Goal: Information Seeking & Learning: Learn about a topic

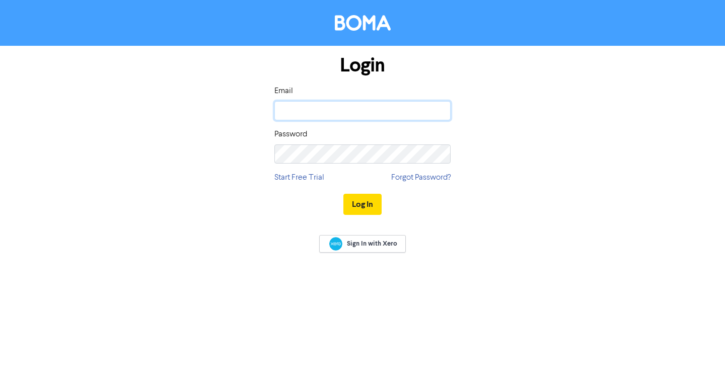
click at [313, 115] on input "email" at bounding box center [363, 110] width 176 height 19
type input "[EMAIL_ADDRESS][DOMAIN_NAME]"
click at [344, 194] on button "Log In" at bounding box center [363, 204] width 38 height 21
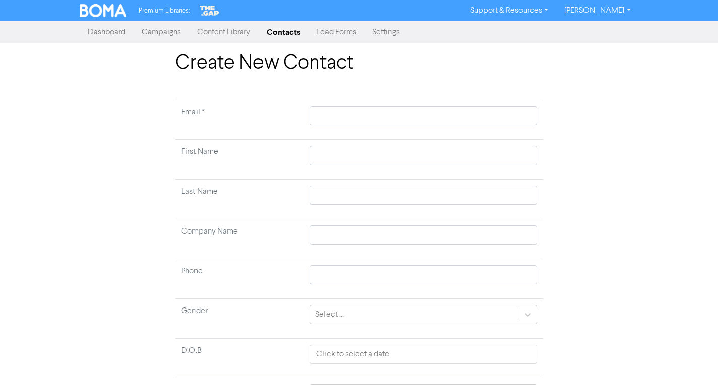
click at [215, 34] on link "Content Library" at bounding box center [224, 32] width 70 height 20
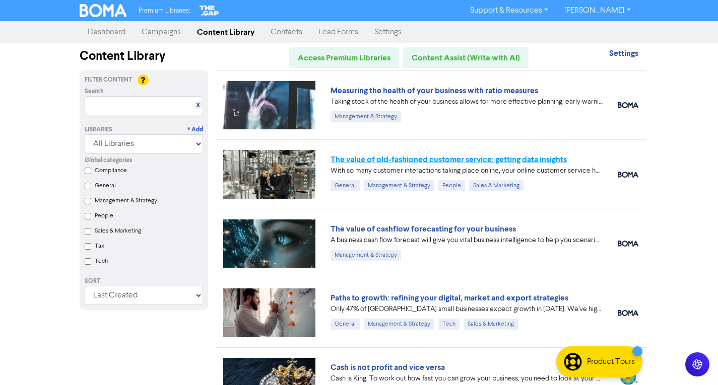
click at [498, 160] on link "The value of old-fashioned customer service: getting data insights" at bounding box center [448, 160] width 236 height 10
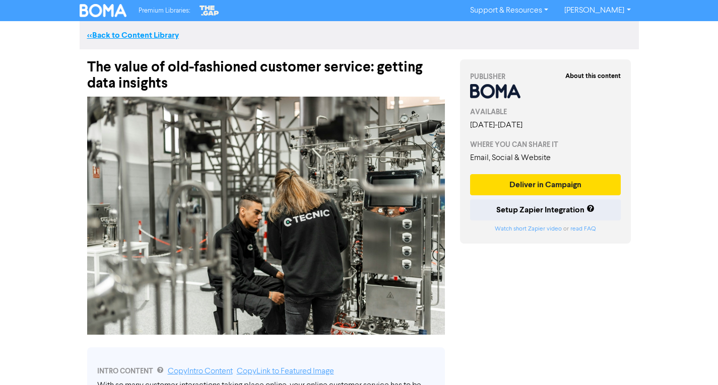
click at [120, 34] on link "<< Back to Content Library" at bounding box center [133, 35] width 92 height 10
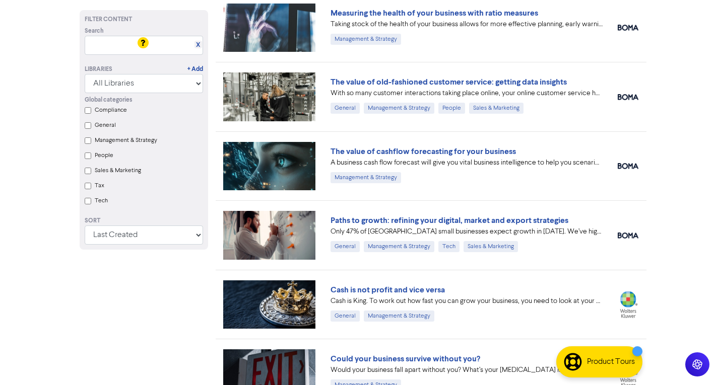
scroll to position [101, 0]
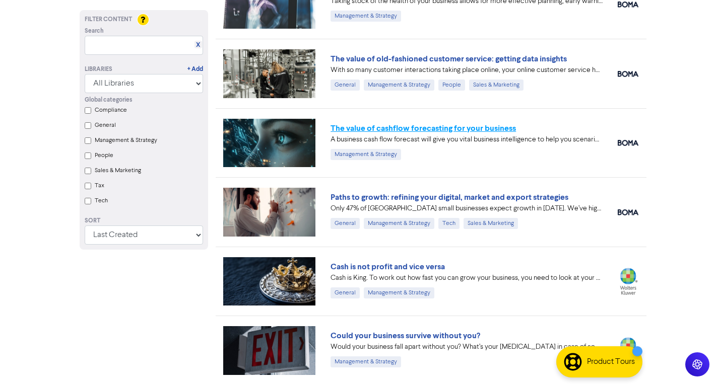
click at [426, 128] on link "The value of cashflow forecasting for your business" at bounding box center [422, 128] width 185 height 10
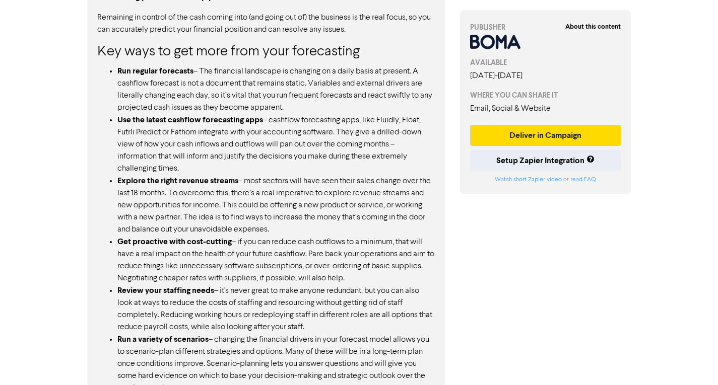
scroll to position [570, 0]
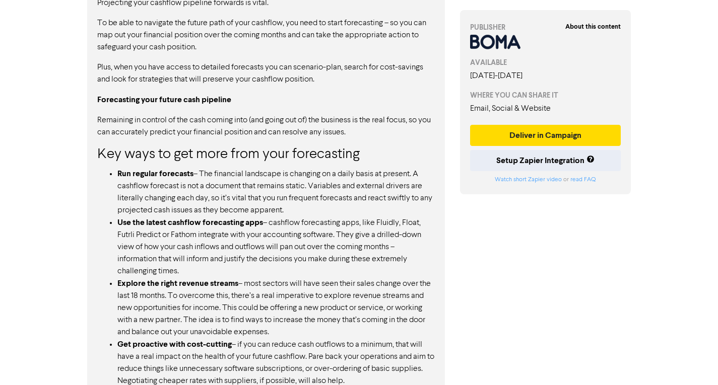
scroll to position [101, 0]
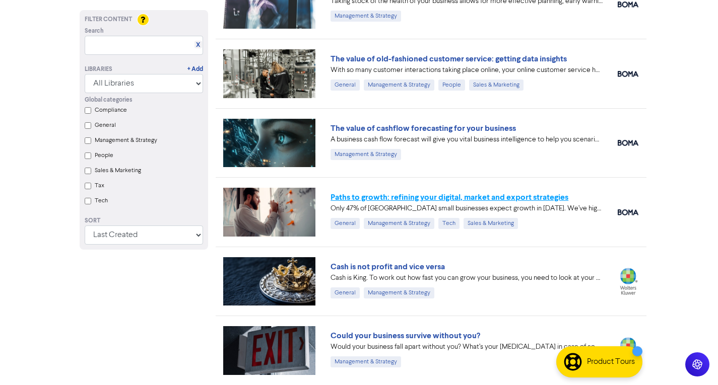
click at [457, 199] on link "Paths to growth: refining your digital, market and export strategies" at bounding box center [449, 197] width 238 height 10
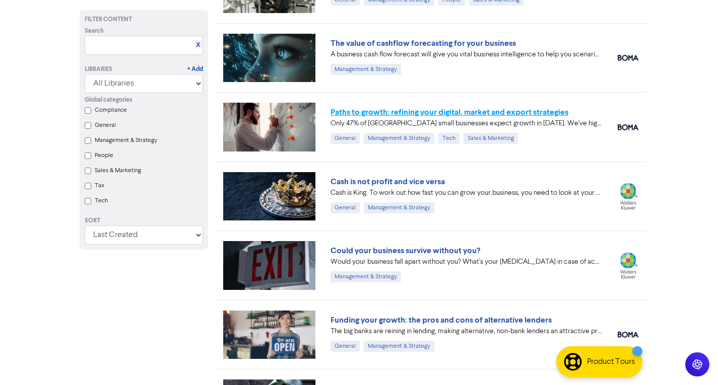
scroll to position [201, 0]
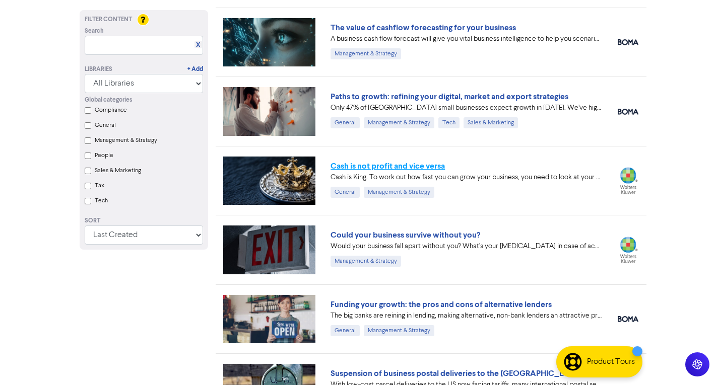
click at [432, 165] on link "Cash is not profit and vice versa" at bounding box center [387, 166] width 114 height 10
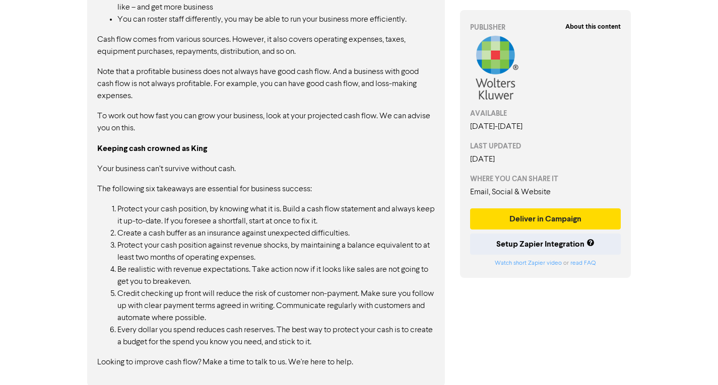
scroll to position [663, 0]
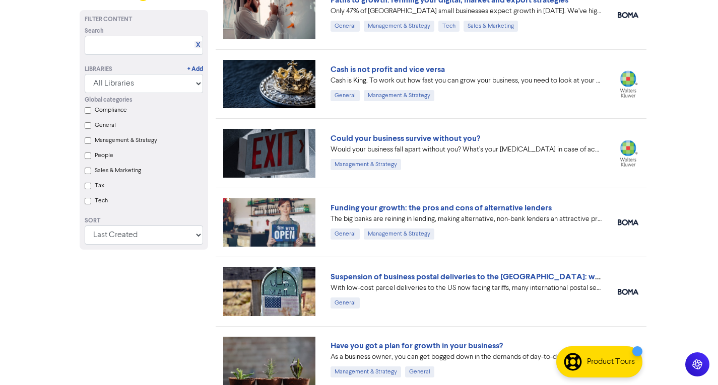
scroll to position [302, 0]
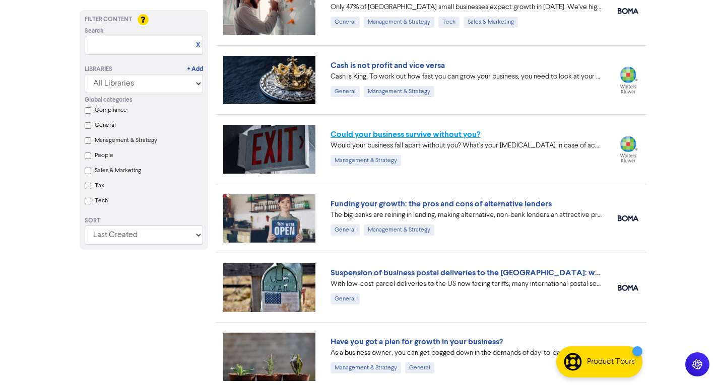
click at [449, 138] on link "Could your business survive without you?" at bounding box center [405, 134] width 150 height 10
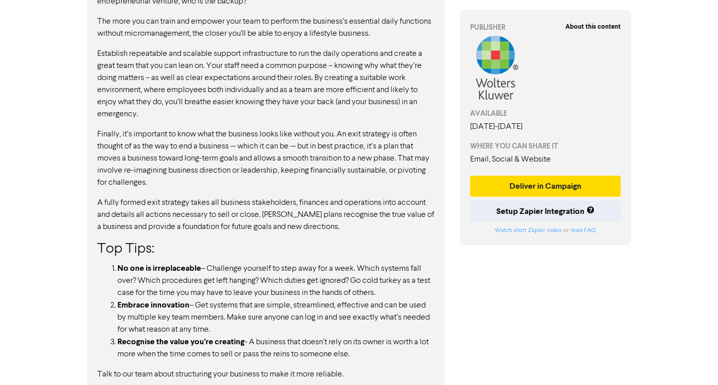
scroll to position [694, 0]
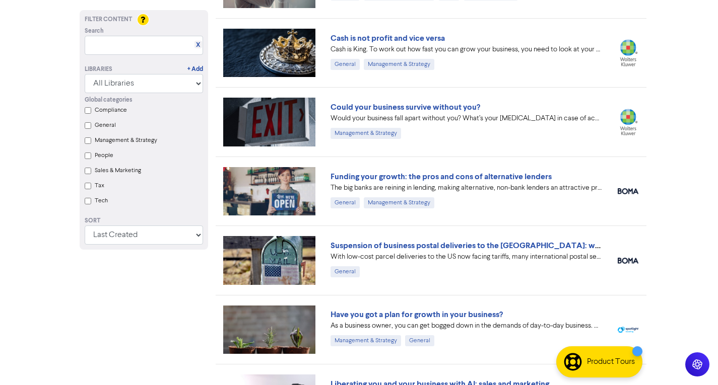
scroll to position [353, 0]
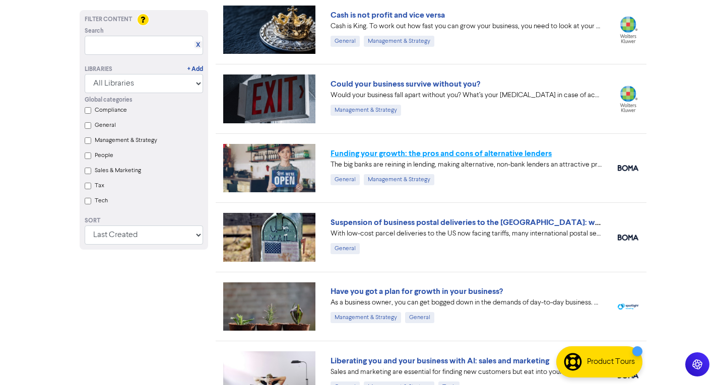
click at [459, 158] on link "Funding your growth: the pros and cons of alternative lenders" at bounding box center [440, 154] width 221 height 10
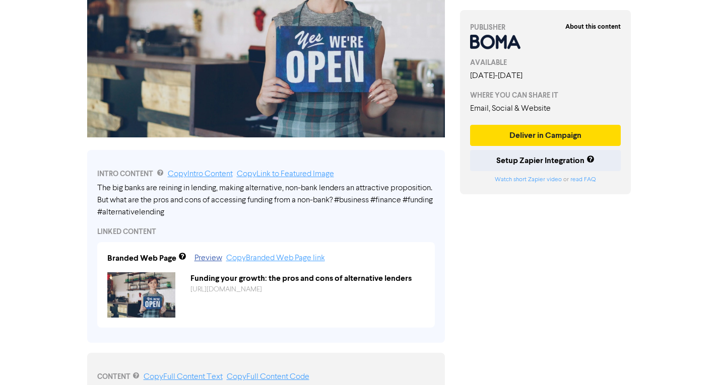
scroll to position [201, 0]
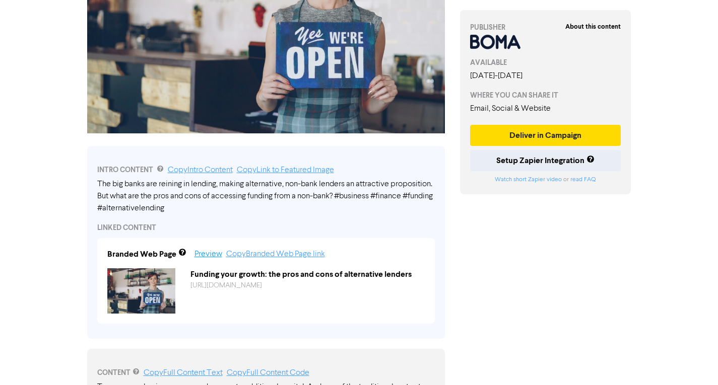
click at [207, 252] on link "Preview" at bounding box center [208, 254] width 28 height 8
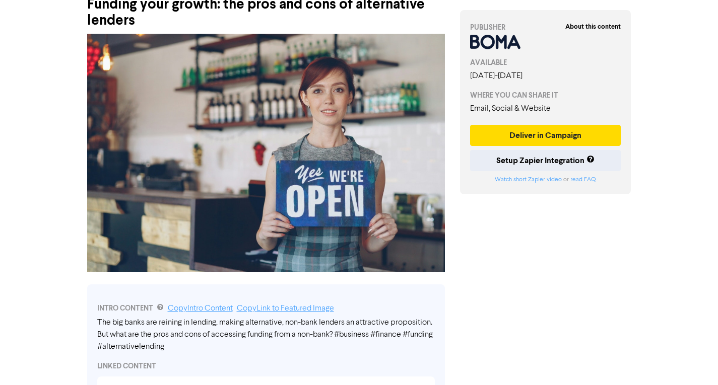
scroll to position [0, 0]
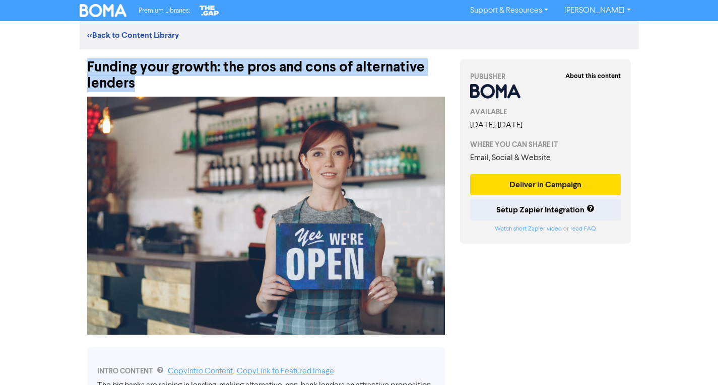
drag, startPoint x: 143, startPoint y: 85, endPoint x: 85, endPoint y: 61, distance: 63.0
click at [85, 61] on div "Funding your growth: the pros and cons of alternative lenders" at bounding box center [266, 70] width 373 height 42
copy div "Funding your growth: the pros and cons of alternative lenders"
click at [115, 31] on link "<< Back to Content Library" at bounding box center [133, 35] width 92 height 10
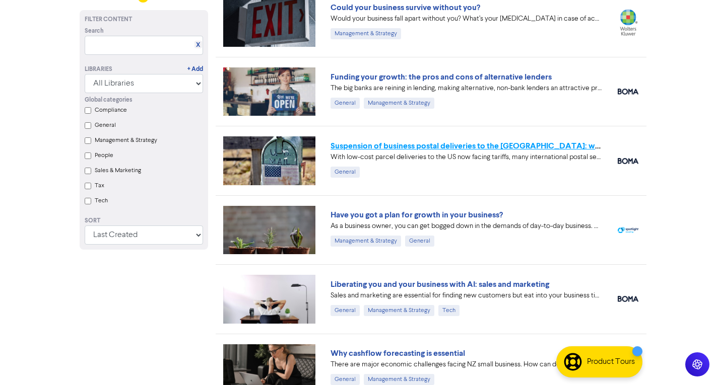
scroll to position [453, 0]
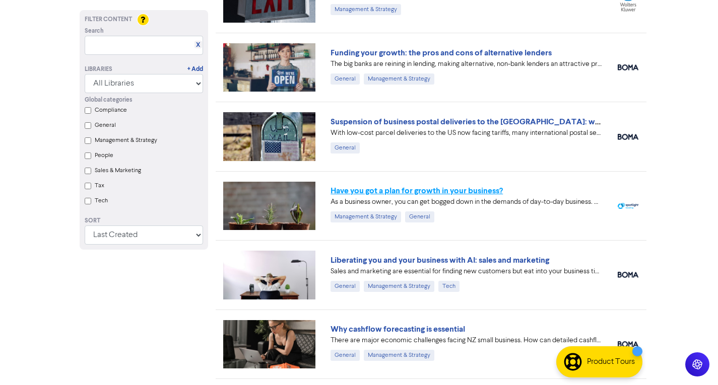
click at [455, 190] on link "Have you got a plan for growth in your business?" at bounding box center [416, 191] width 172 height 10
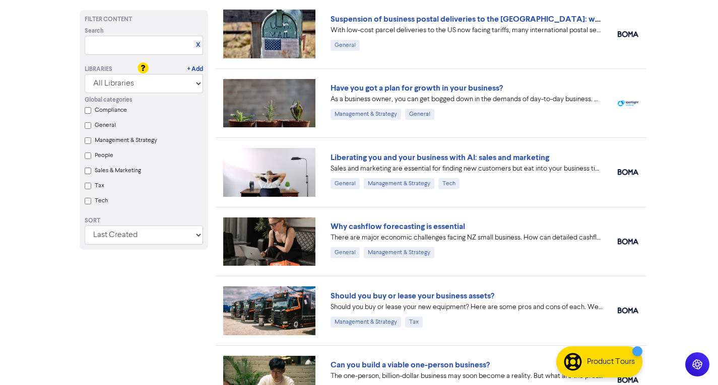
scroll to position [604, 0]
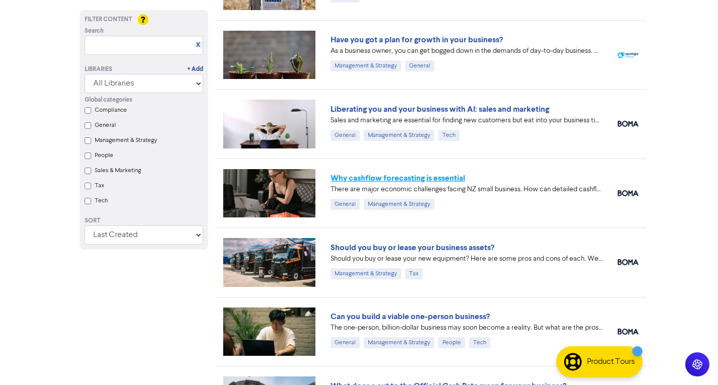
click at [397, 178] on link "Why cashflow forecasting is essential" at bounding box center [397, 178] width 134 height 10
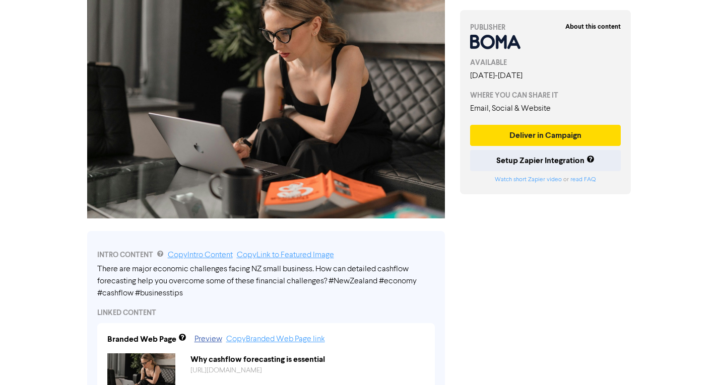
scroll to position [101, 0]
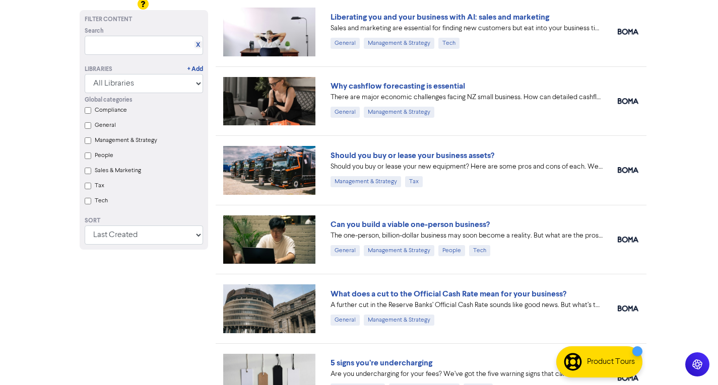
scroll to position [705, 0]
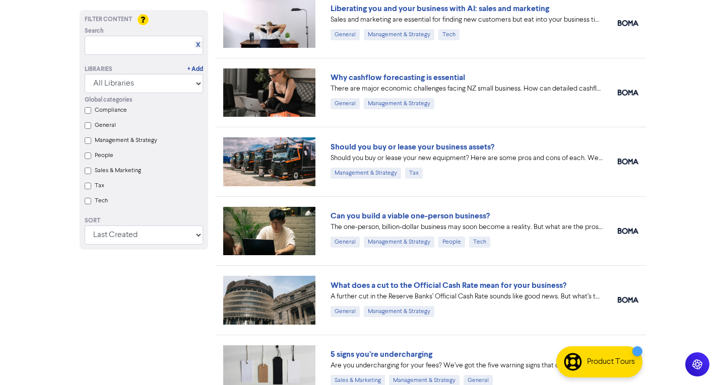
click at [449, 150] on link "Should you buy or lease your business assets?" at bounding box center [412, 147] width 164 height 10
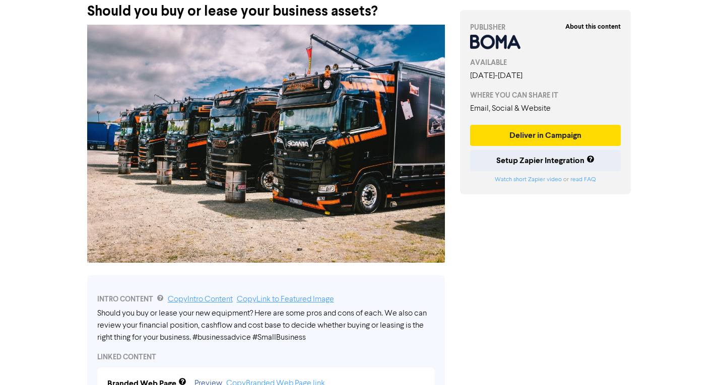
scroll to position [252, 0]
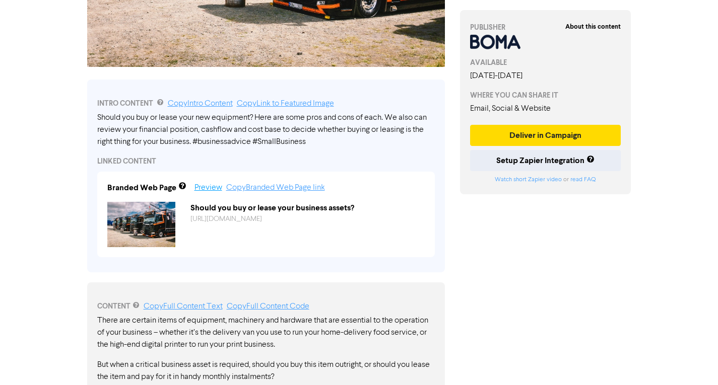
click at [209, 188] on link "Preview" at bounding box center [208, 188] width 28 height 8
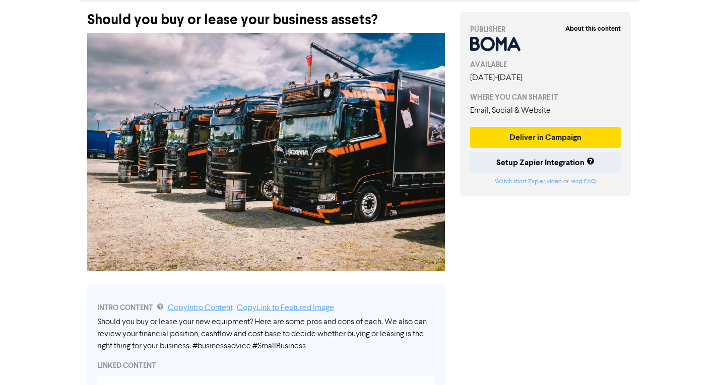
scroll to position [0, 0]
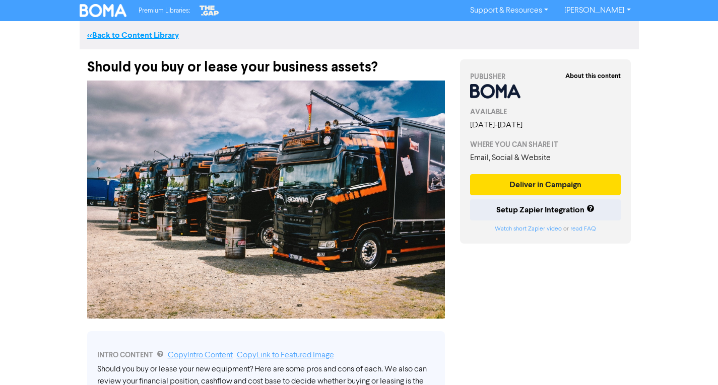
click at [133, 34] on link "<< Back to Content Library" at bounding box center [133, 35] width 92 height 10
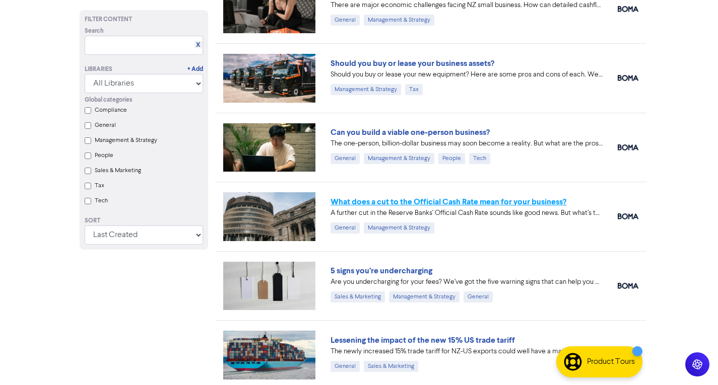
scroll to position [806, 0]
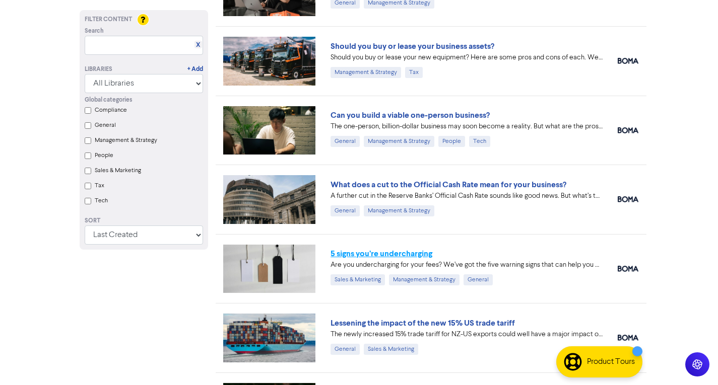
click at [429, 257] on link "5 signs you’re undercharging" at bounding box center [381, 254] width 102 height 10
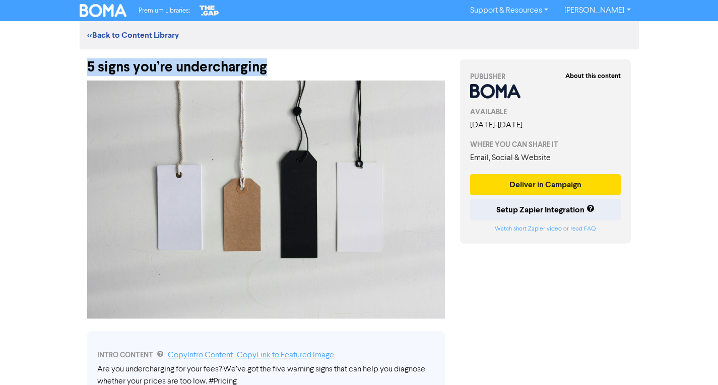
drag, startPoint x: 279, startPoint y: 63, endPoint x: 84, endPoint y: 62, distance: 195.0
click at [84, 62] on div "5 signs you’re undercharging" at bounding box center [266, 62] width 373 height 26
copy div "5 signs you’re undercharging"
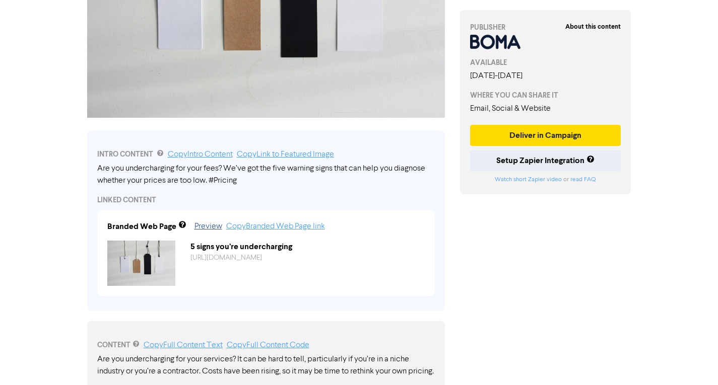
scroll to position [201, 0]
click at [207, 223] on link "Preview" at bounding box center [208, 226] width 28 height 8
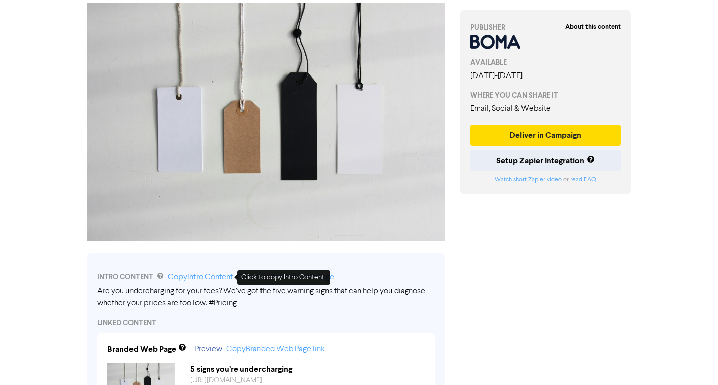
scroll to position [0, 0]
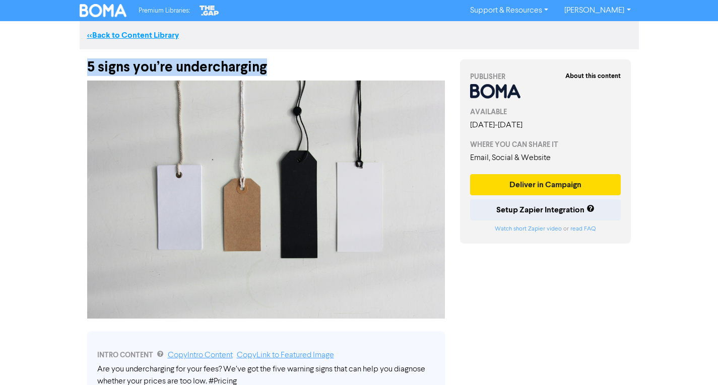
click at [130, 36] on link "<< Back to Content Library" at bounding box center [133, 35] width 92 height 10
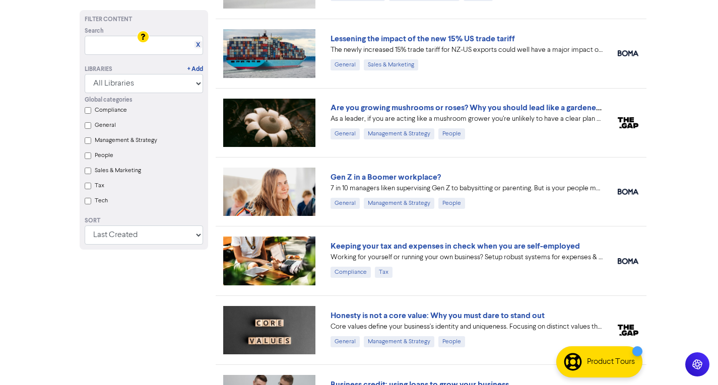
scroll to position [1108, 0]
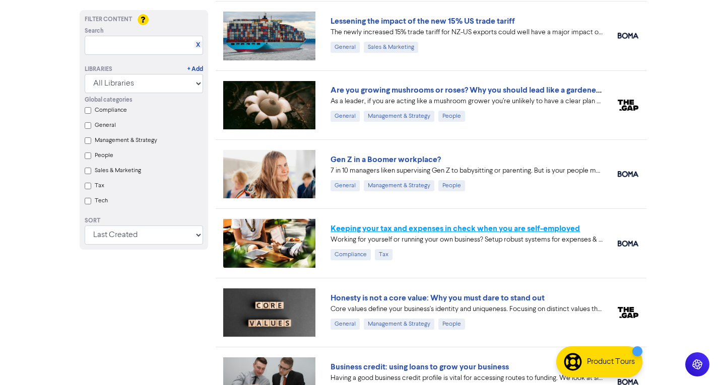
click at [458, 232] on link "Keeping your tax and expenses in check when you are self-employed" at bounding box center [454, 229] width 249 height 10
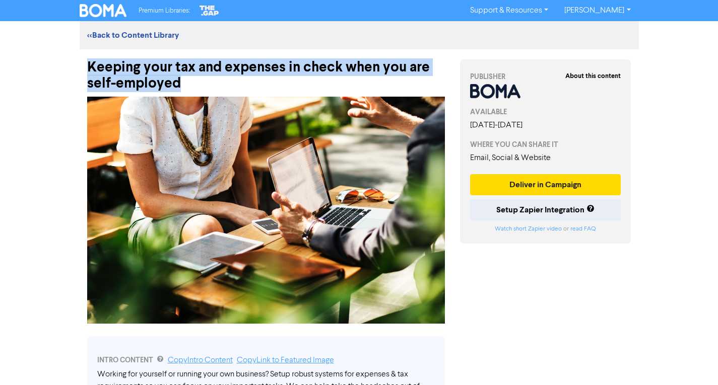
drag, startPoint x: 211, startPoint y: 84, endPoint x: 79, endPoint y: 69, distance: 132.8
click at [80, 69] on div "Keeping your tax and expenses in check when you are self-employed" at bounding box center [266, 70] width 373 height 42
copy div "Keeping your tax and expenses in check when you are self-employed"
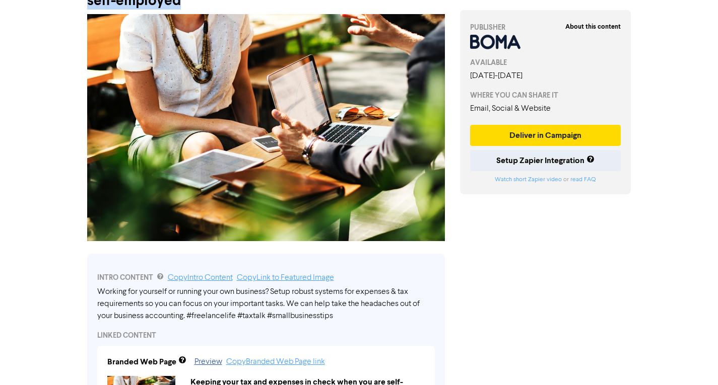
scroll to position [252, 0]
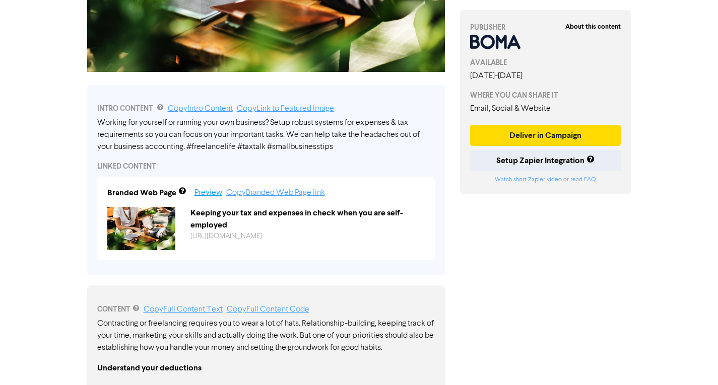
click at [212, 193] on link "Preview" at bounding box center [208, 193] width 28 height 8
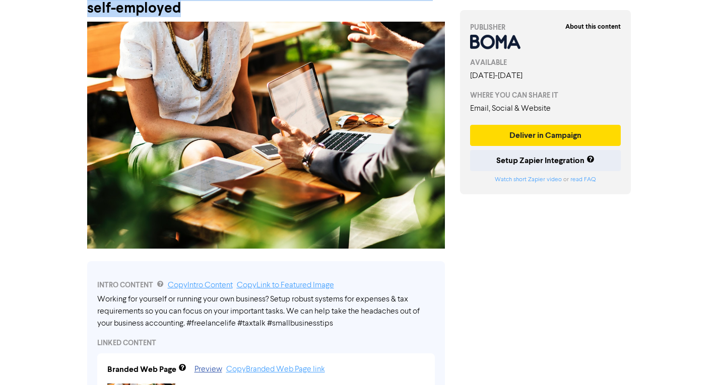
scroll to position [0, 0]
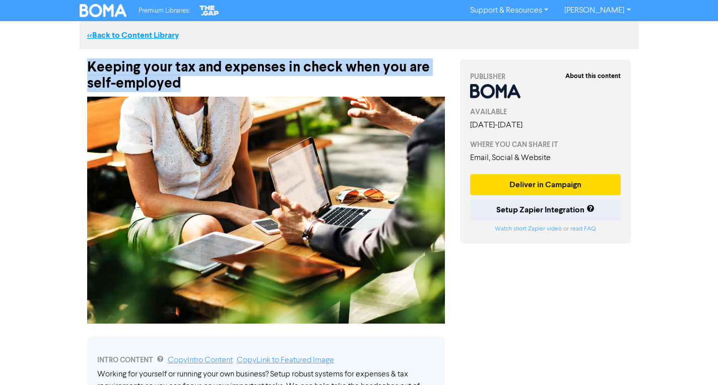
click at [140, 32] on link "<< Back to Content Library" at bounding box center [133, 35] width 92 height 10
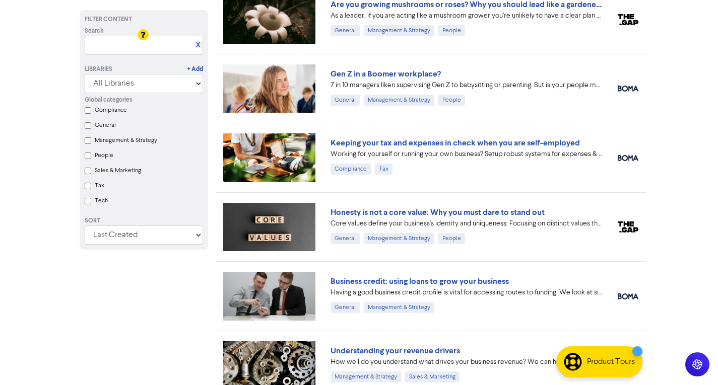
scroll to position [1209, 0]
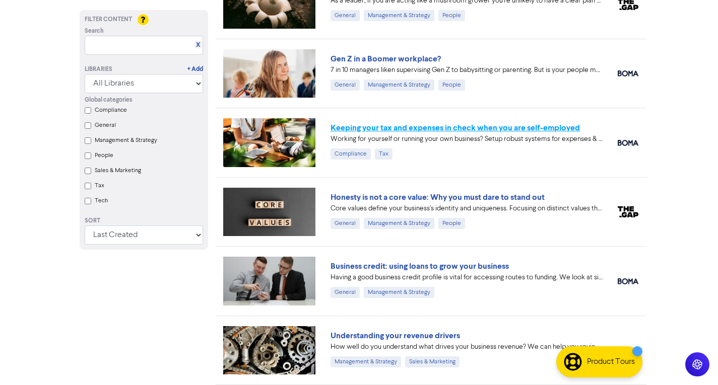
click at [460, 128] on link "Keeping your tax and expenses in check when you are self-employed" at bounding box center [454, 128] width 249 height 10
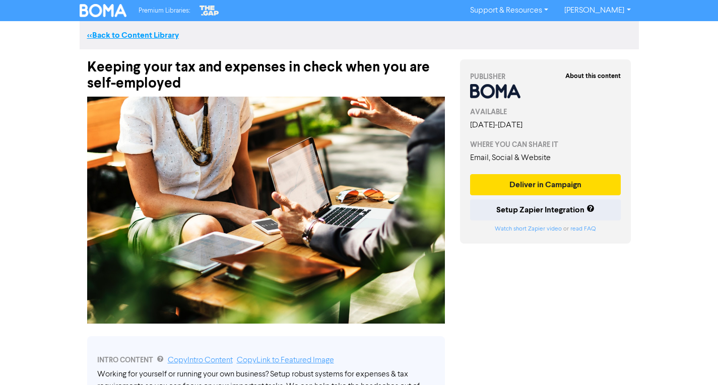
click at [114, 32] on link "<< Back to Content Library" at bounding box center [133, 35] width 92 height 10
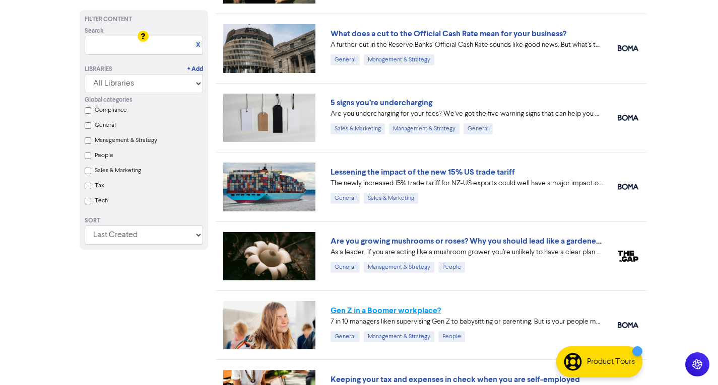
scroll to position [1159, 0]
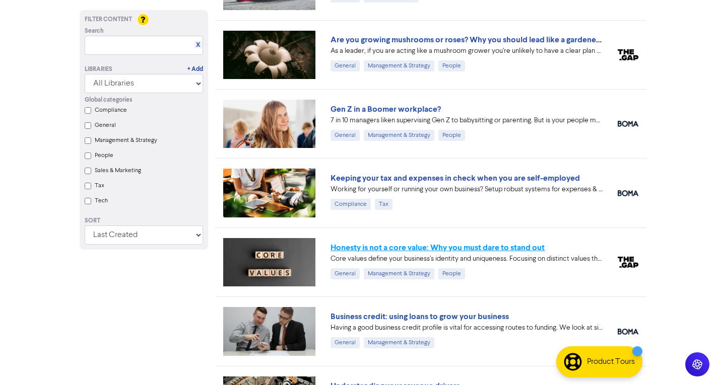
click at [408, 250] on link "Honesty is not a core value: Why you must dare to stand out" at bounding box center [437, 248] width 214 height 10
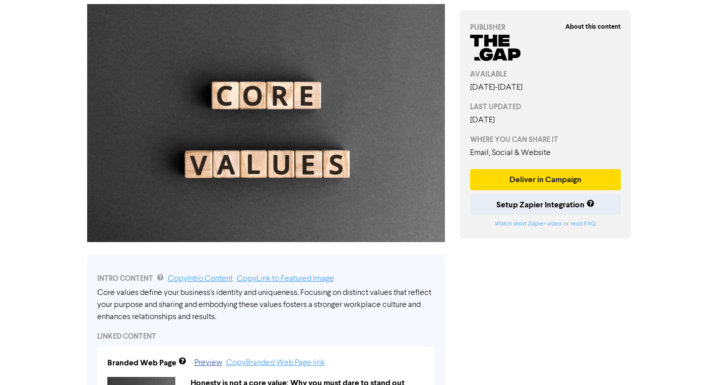
scroll to position [151, 0]
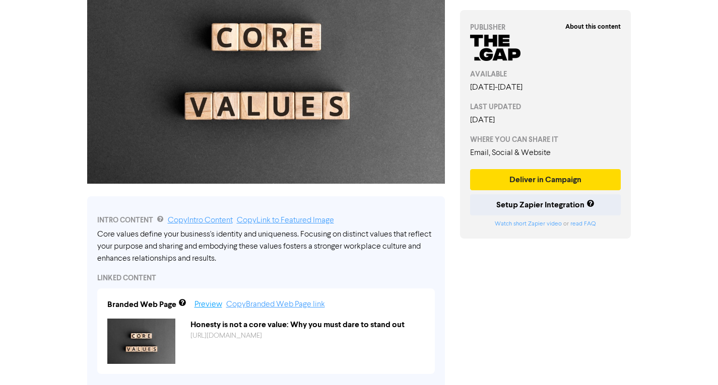
click at [204, 307] on link "Preview" at bounding box center [208, 305] width 28 height 8
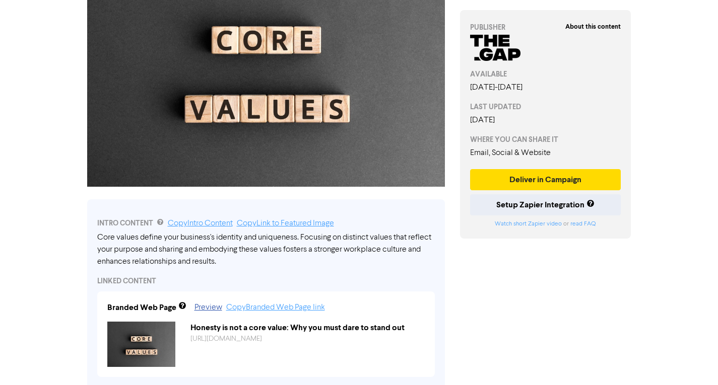
scroll to position [0, 0]
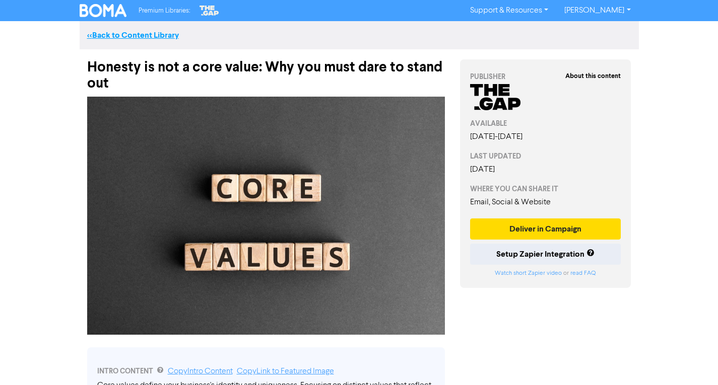
click at [123, 33] on link "<< Back to Content Library" at bounding box center [133, 35] width 92 height 10
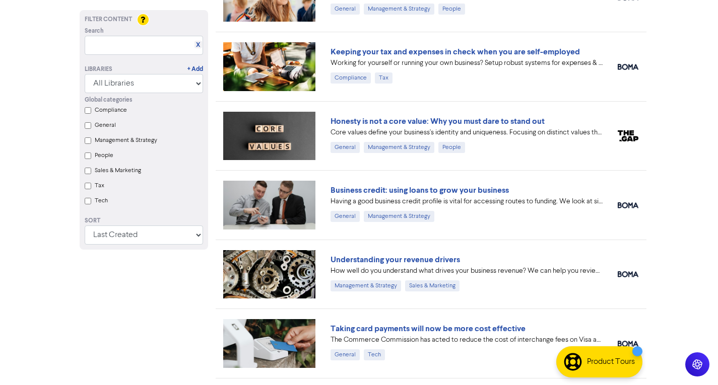
scroll to position [1310, 0]
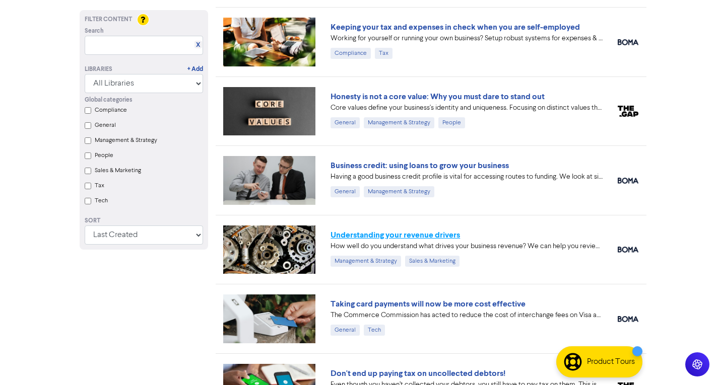
click at [449, 235] on link "Understanding your revenue drivers" at bounding box center [394, 235] width 129 height 10
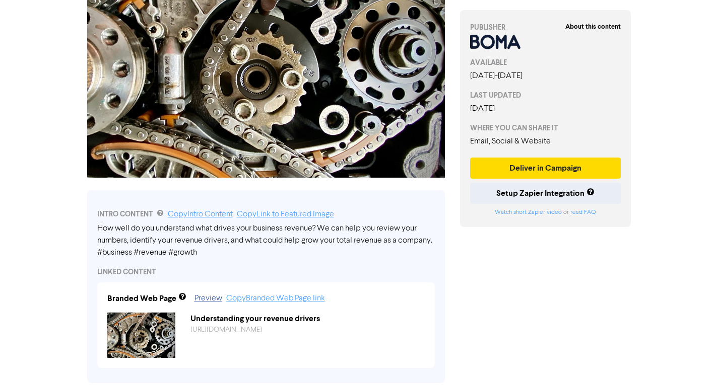
scroll to position [201, 0]
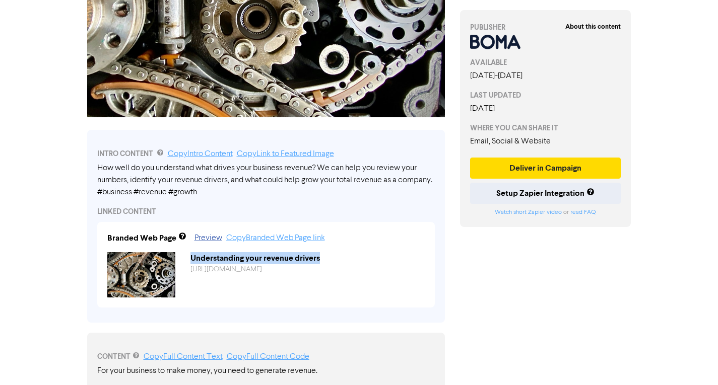
drag, startPoint x: 327, startPoint y: 258, endPoint x: 191, endPoint y: 262, distance: 136.1
click at [191, 262] on div "Understanding your revenue drivers" at bounding box center [307, 258] width 249 height 12
drag, startPoint x: 436, startPoint y: 279, endPoint x: 430, endPoint y: 281, distance: 6.4
click at [436, 278] on div "INTRO CONTENT Copy Intro Content Copy Link to Featured Image How well do you un…" at bounding box center [266, 226] width 358 height 193
drag, startPoint x: 374, startPoint y: 270, endPoint x: 329, endPoint y: 311, distance: 61.0
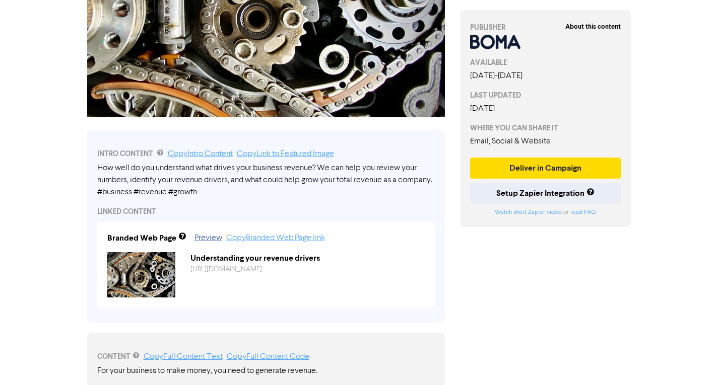
click at [329, 311] on div "INTRO CONTENT Copy Intro Content Copy Link to Featured Image How well do you un…" at bounding box center [266, 226] width 358 height 193
drag, startPoint x: 323, startPoint y: 257, endPoint x: 189, endPoint y: 259, distance: 134.0
click at [189, 259] on div "Understanding your revenue drivers" at bounding box center [307, 258] width 249 height 12
copy div "Understanding your revenue drivers"
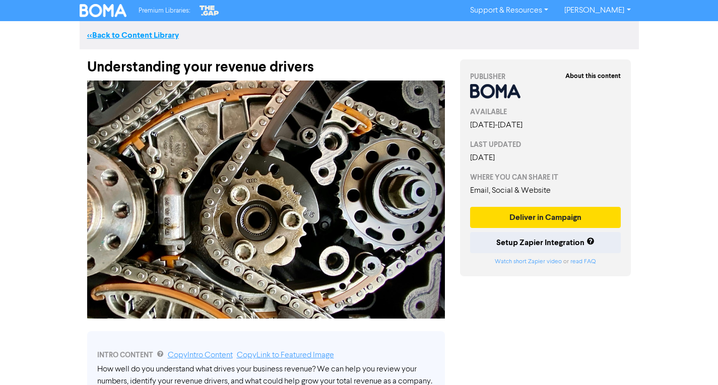
click at [141, 37] on link "<< Back to Content Library" at bounding box center [133, 35] width 92 height 10
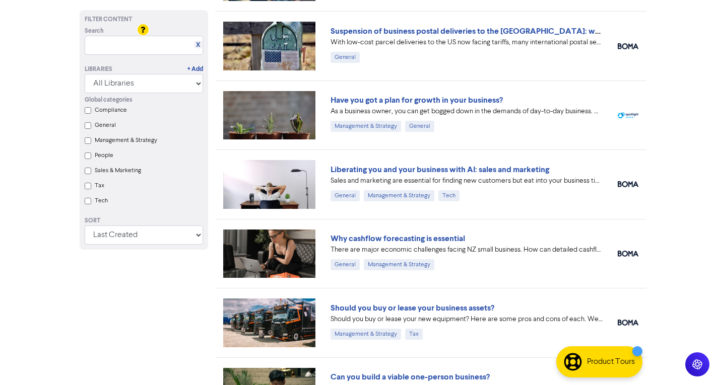
scroll to position [554, 0]
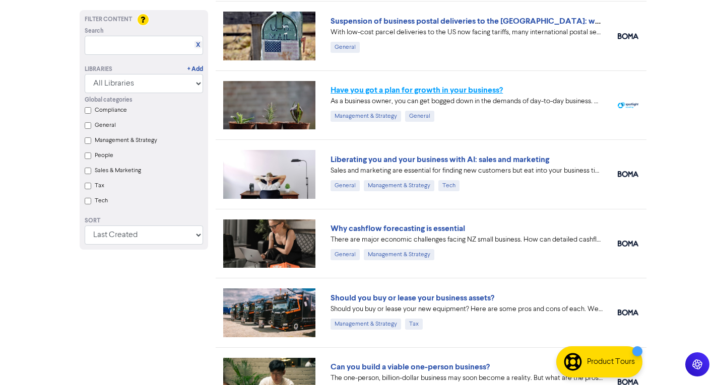
click at [439, 88] on link "Have you got a plan for growth in your business?" at bounding box center [416, 90] width 172 height 10
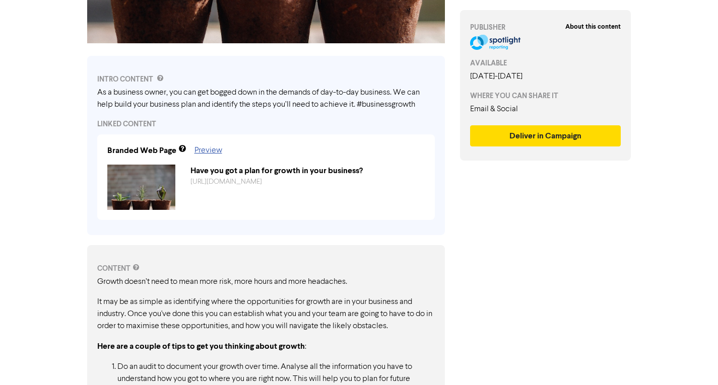
scroll to position [252, 0]
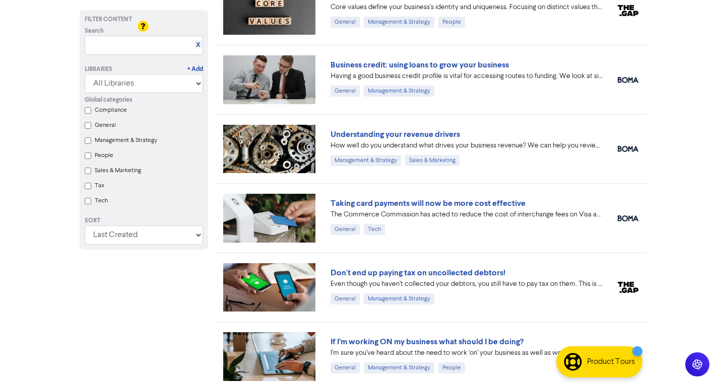
scroll to position [1461, 0]
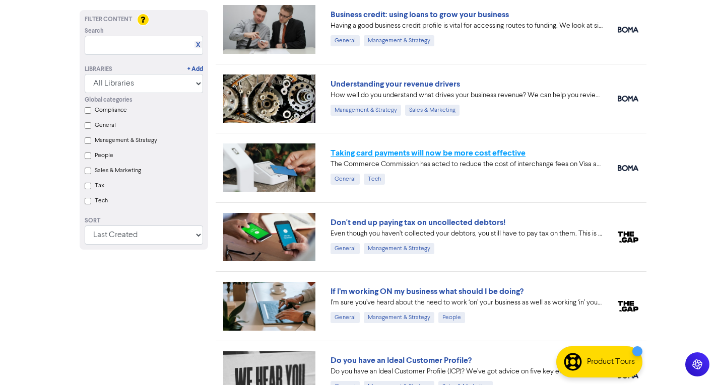
click at [453, 155] on link "Taking card payments will now be more cost effective" at bounding box center [427, 153] width 195 height 10
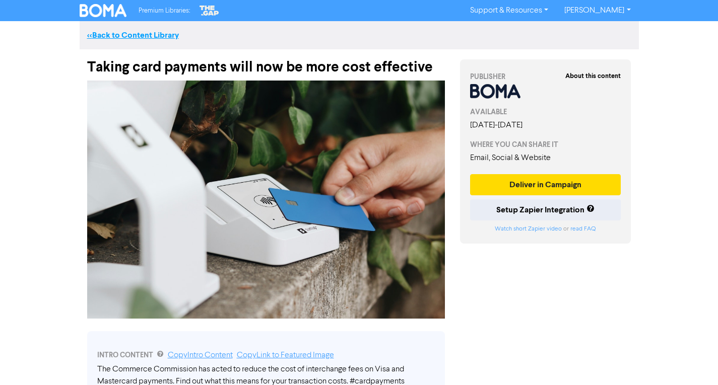
click at [157, 35] on link "<< Back to Content Library" at bounding box center [133, 35] width 92 height 10
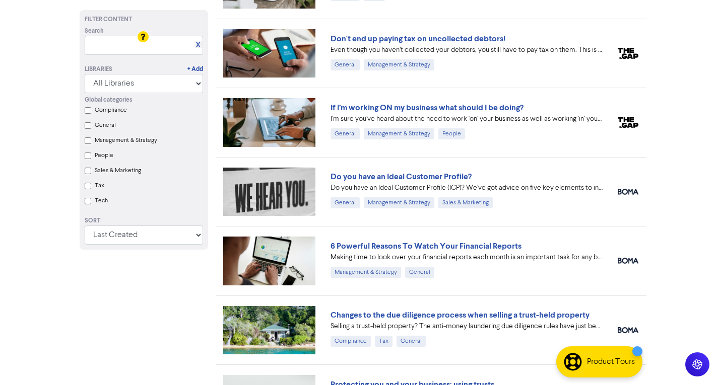
scroll to position [1662, 0]
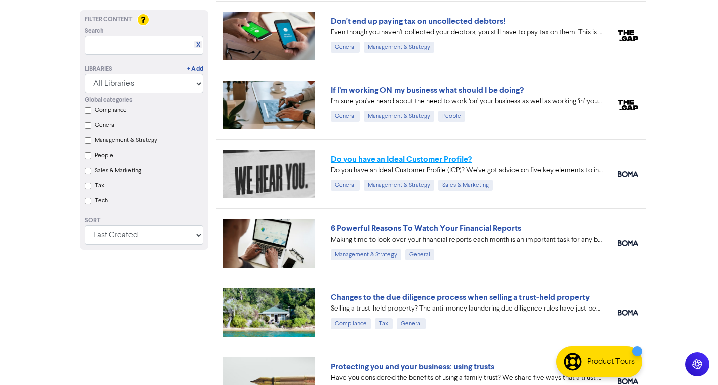
click at [434, 158] on link "Do you have an Ideal Customer Profile?" at bounding box center [400, 159] width 141 height 10
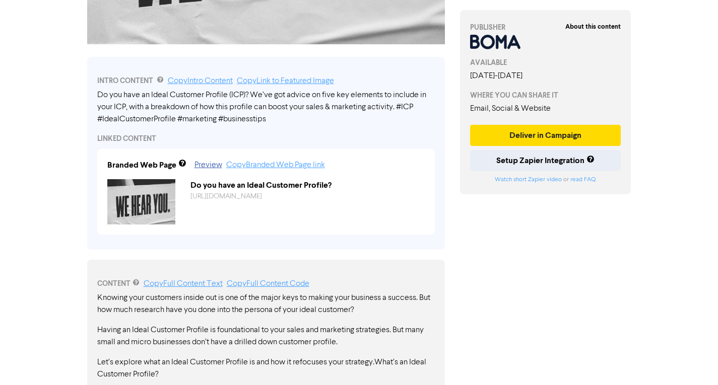
scroll to position [302, 0]
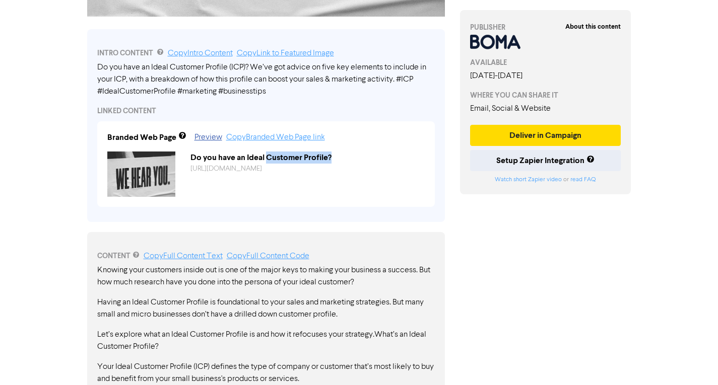
drag, startPoint x: 352, startPoint y: 156, endPoint x: 267, endPoint y: 159, distance: 84.2
click at [267, 159] on div "Do you have an Ideal Customer Profile?" at bounding box center [307, 158] width 249 height 12
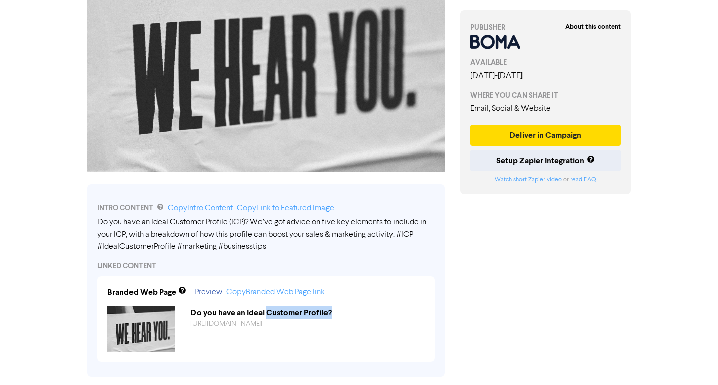
scroll to position [46, 0]
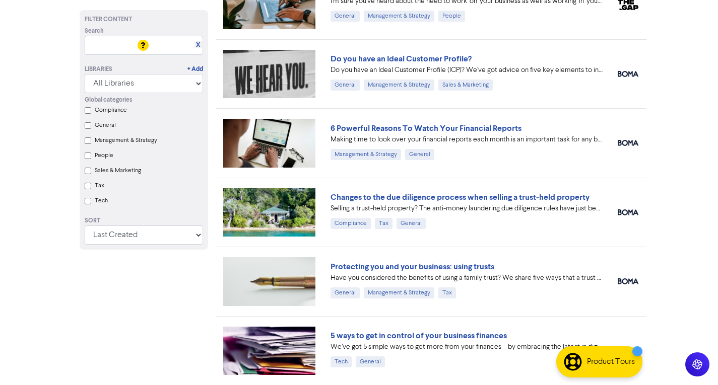
scroll to position [1813, 0]
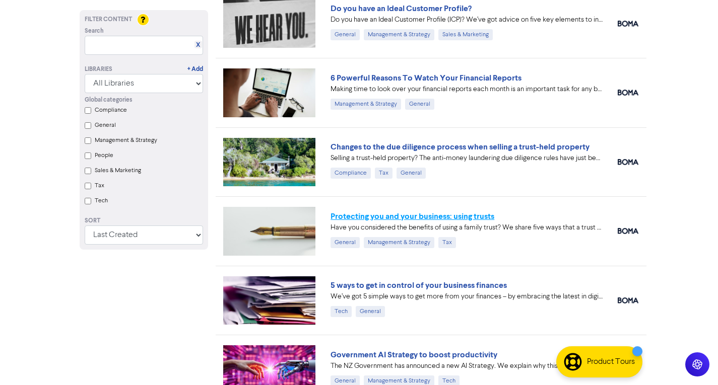
click at [400, 217] on link "Protecting you and your business: using trusts" at bounding box center [412, 217] width 164 height 10
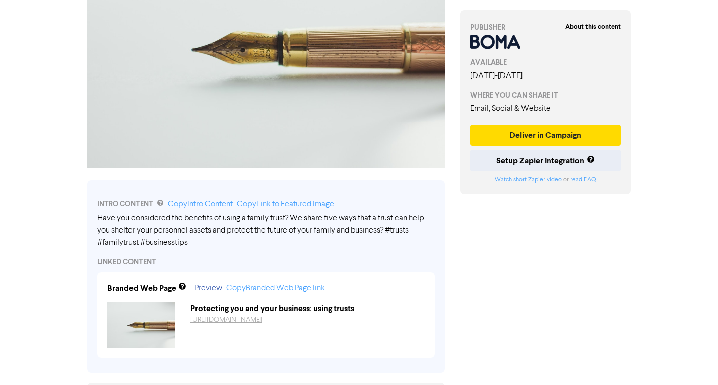
scroll to position [201, 0]
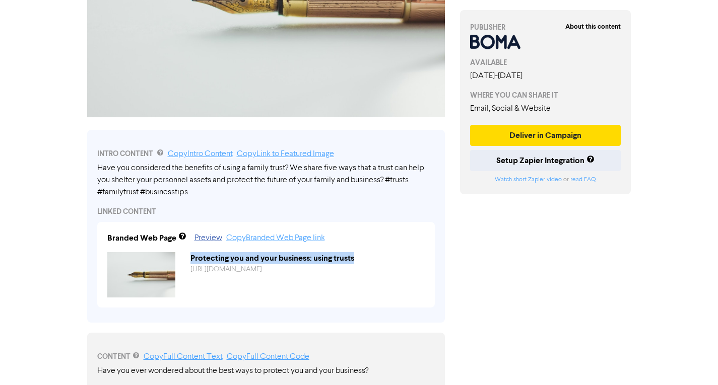
drag, startPoint x: 359, startPoint y: 259, endPoint x: 183, endPoint y: 257, distance: 175.8
click at [183, 257] on div "Protecting you and your business: using trusts" at bounding box center [307, 258] width 249 height 12
copy div "Protecting you and your business: using trusts"
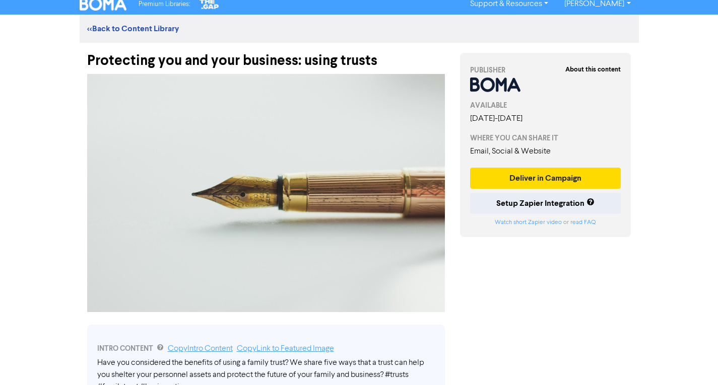
scroll to position [0, 0]
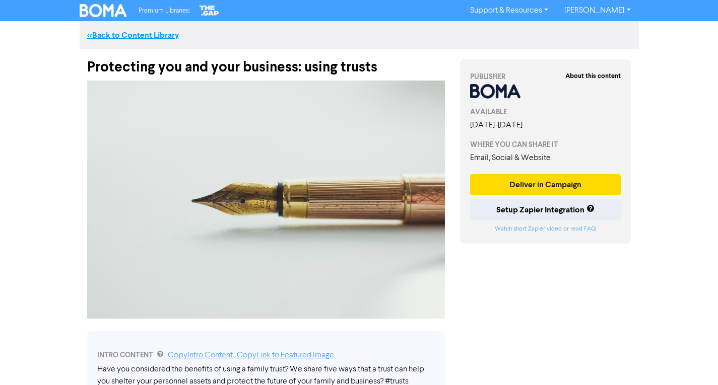
click at [163, 31] on link "<< Back to Content Library" at bounding box center [133, 35] width 92 height 10
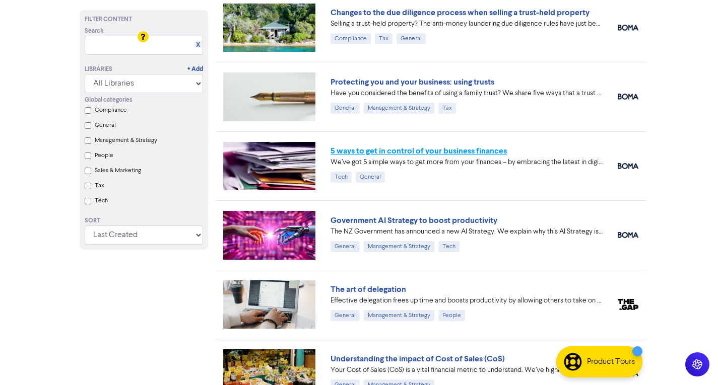
scroll to position [1965, 0]
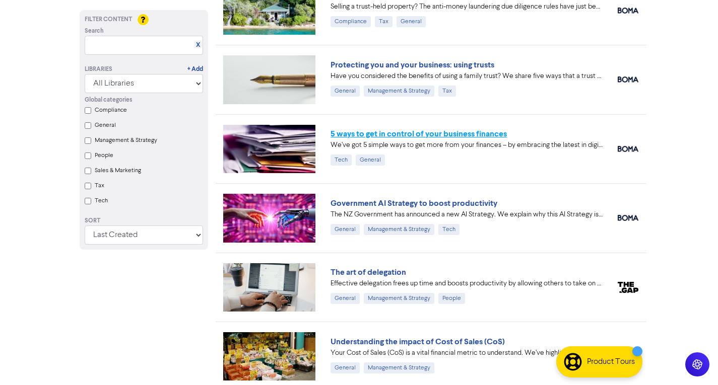
click at [454, 133] on link "5 ways to get in control of your business finances" at bounding box center [418, 134] width 176 height 10
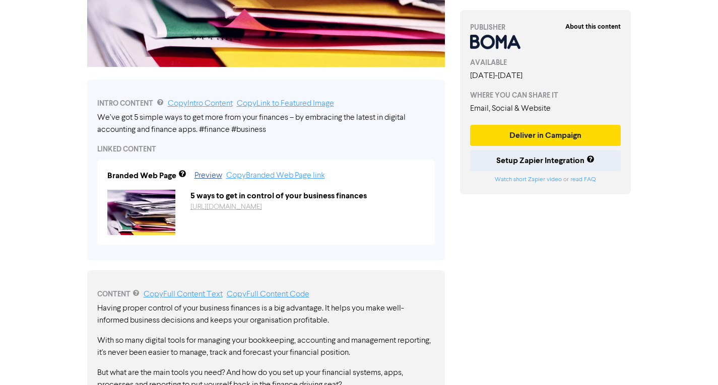
scroll to position [235, 0]
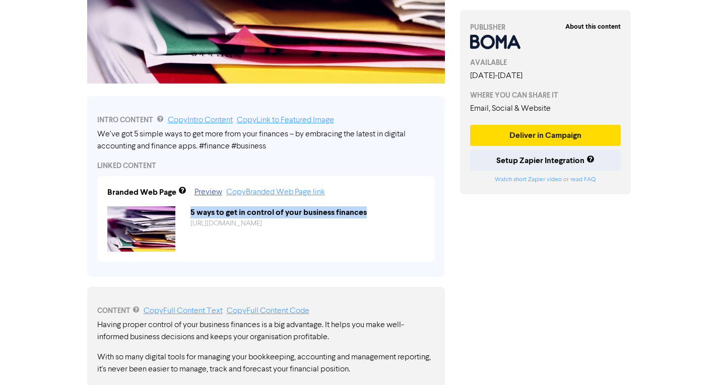
drag, startPoint x: 388, startPoint y: 211, endPoint x: 188, endPoint y: 214, distance: 199.5
click at [188, 214] on div "5 ways to get in control of your business finances" at bounding box center [307, 213] width 249 height 12
copy div "5 ways to get in control of your business finances"
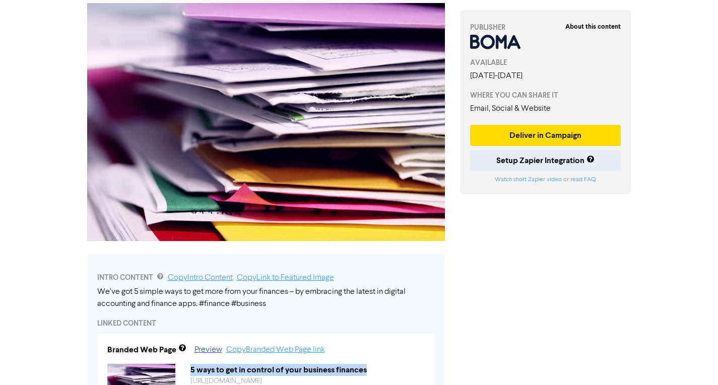
scroll to position [0, 0]
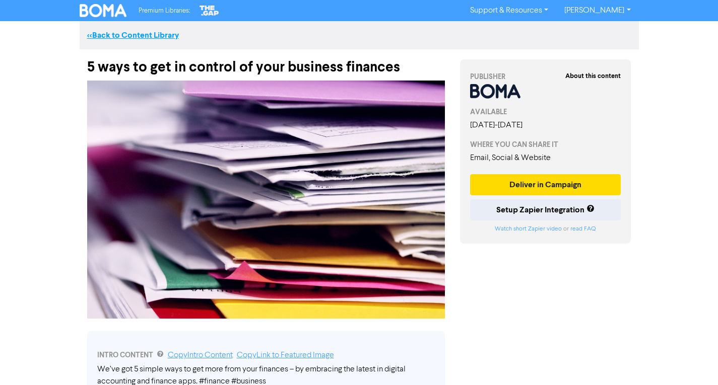
click at [112, 37] on link "<< Back to Content Library" at bounding box center [133, 35] width 92 height 10
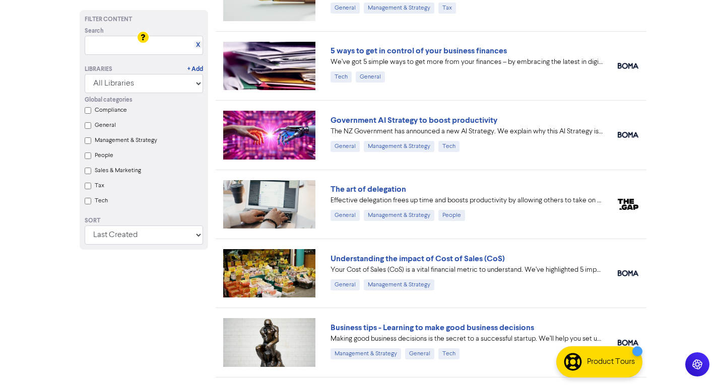
scroll to position [2065, 0]
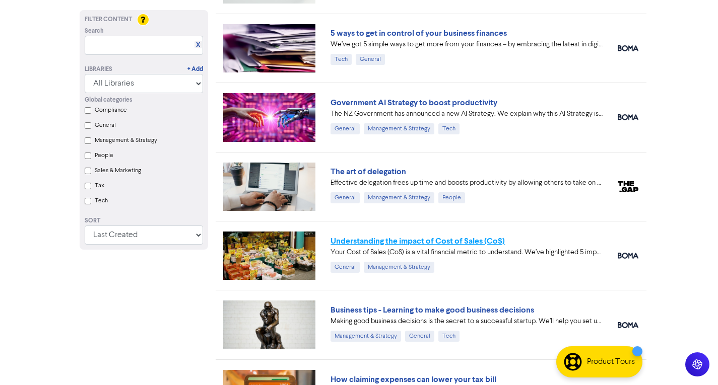
click at [469, 240] on link "Understanding the impact of Cost of Sales (CoS)" at bounding box center [417, 241] width 174 height 10
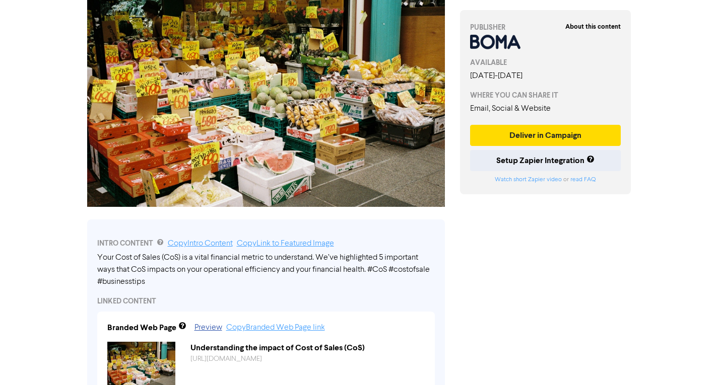
scroll to position [252, 0]
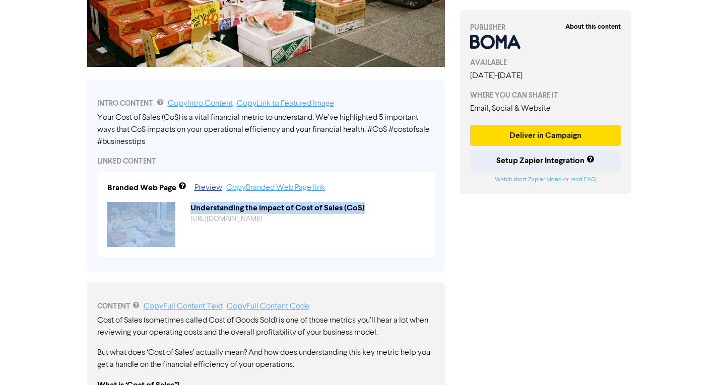
drag, startPoint x: 366, startPoint y: 205, endPoint x: 180, endPoint y: 209, distance: 185.9
click at [179, 208] on div "Understanding the impact of Cost of Sales (CoS) [URL][DOMAIN_NAME]" at bounding box center [266, 224] width 332 height 45
copy div "Understanding the impact of Cost of Sales (CoS)"
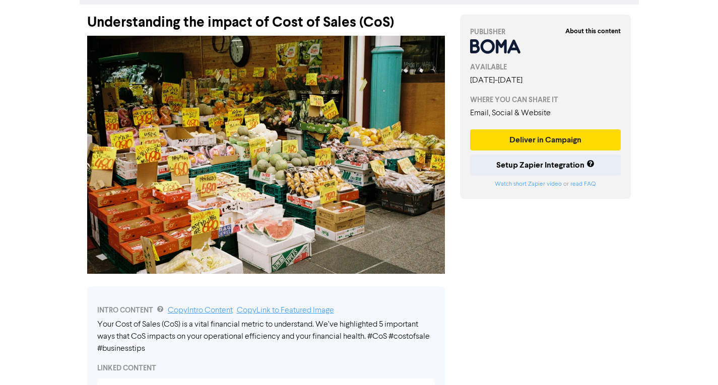
scroll to position [0, 0]
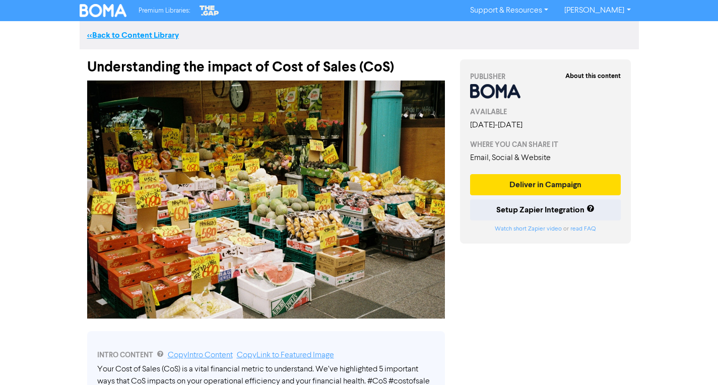
click at [153, 35] on link "<< Back to Content Library" at bounding box center [133, 35] width 92 height 10
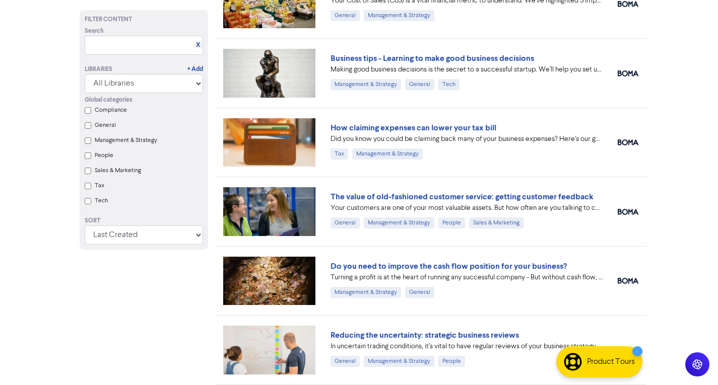
scroll to position [2267, 0]
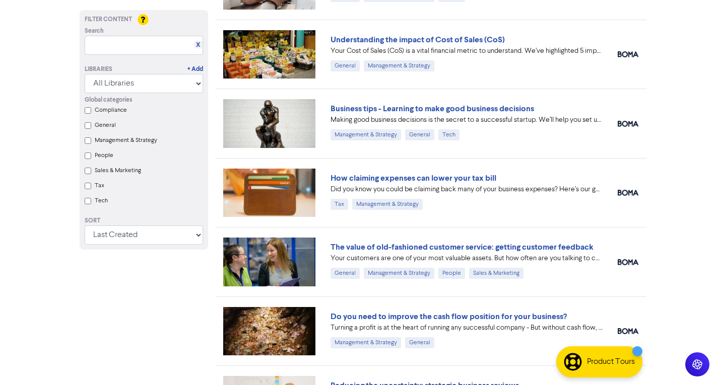
click at [436, 179] on link "How claiming expenses can lower your tax bill" at bounding box center [413, 178] width 166 height 10
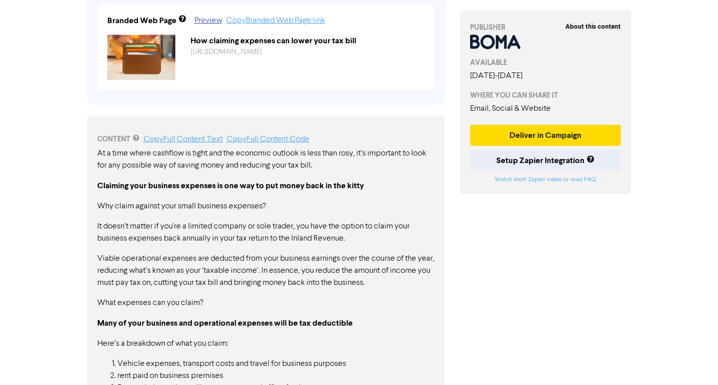
scroll to position [273, 0]
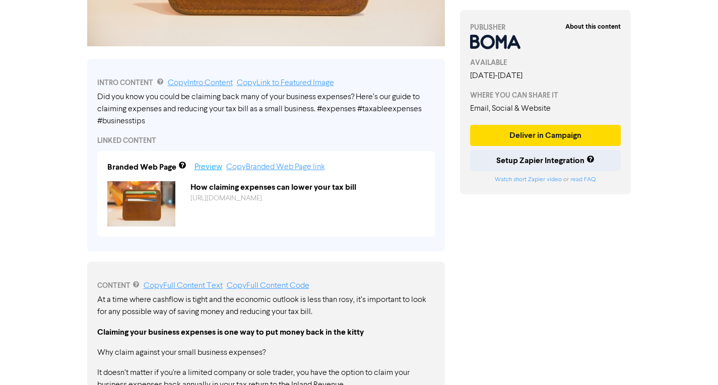
click at [214, 166] on link "Preview" at bounding box center [208, 167] width 28 height 8
